Goal: Task Accomplishment & Management: Use online tool/utility

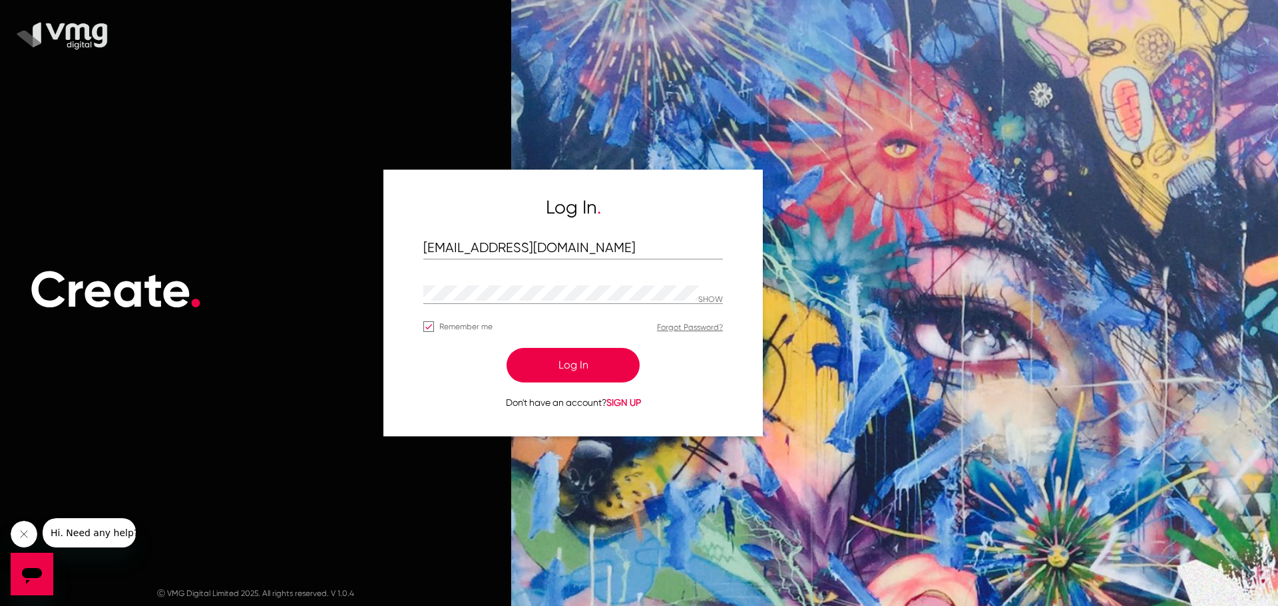
click at [576, 369] on button "Log In" at bounding box center [572, 365] width 133 height 35
click at [555, 360] on button "Log In" at bounding box center [572, 365] width 133 height 35
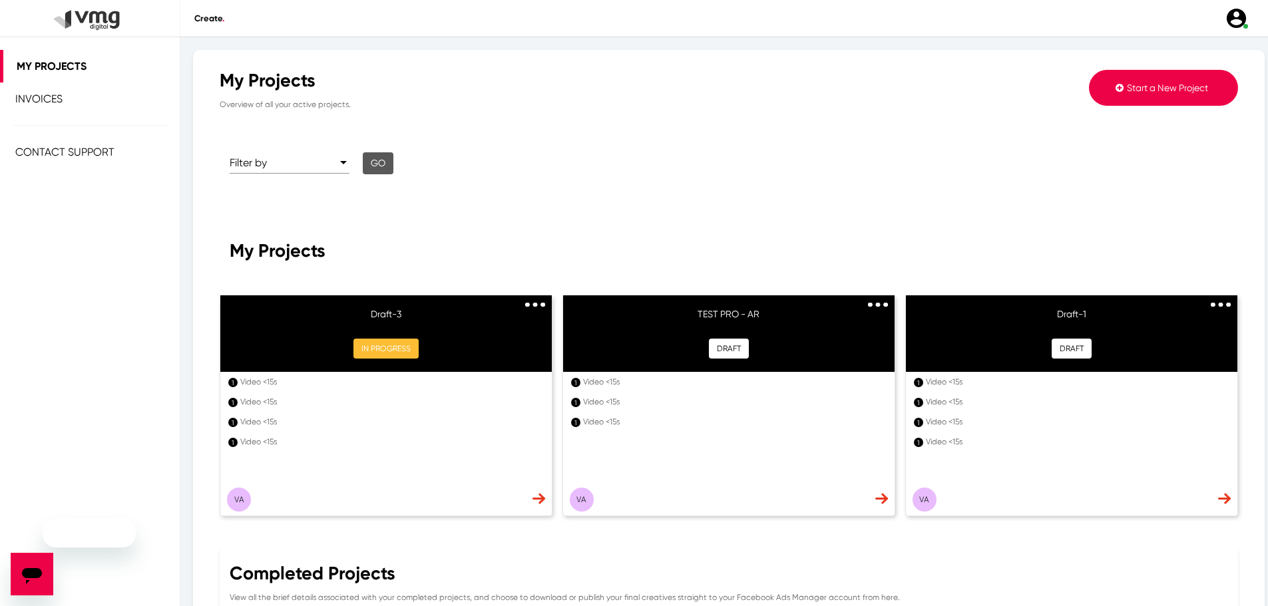
click at [424, 137] on div "Filter by Go" at bounding box center [599, 165] width 779 height 83
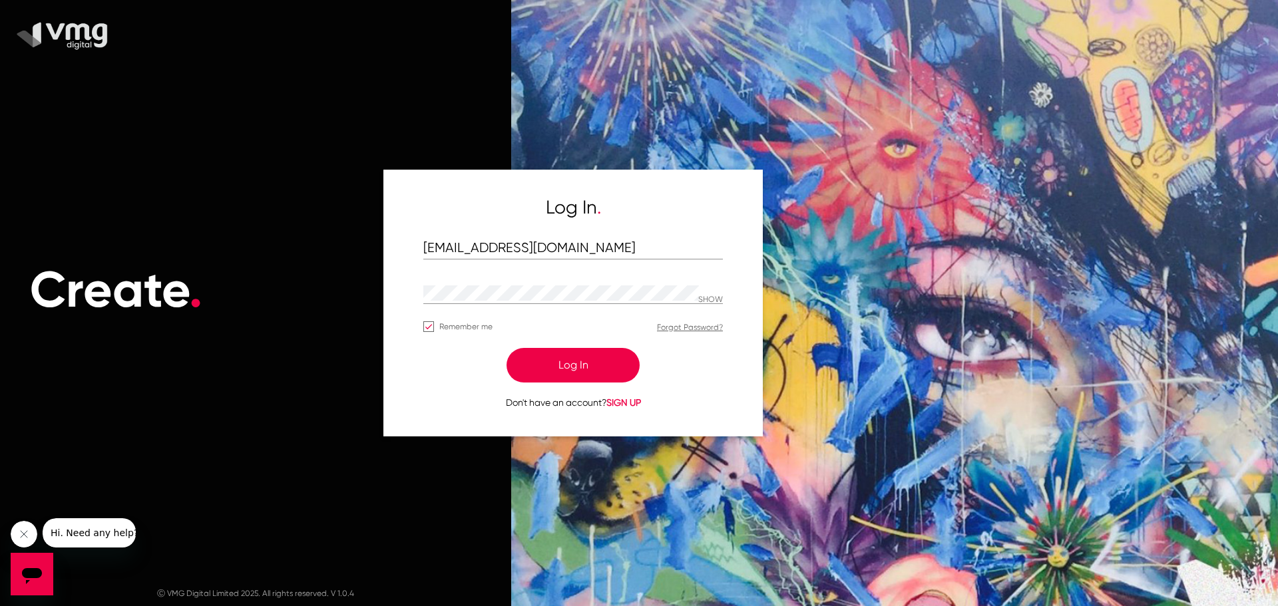
click at [458, 102] on div "Create ." at bounding box center [255, 290] width 511 height 473
click at [657, 81] on div at bounding box center [887, 303] width 779 height 606
